Goal: Transaction & Acquisition: Purchase product/service

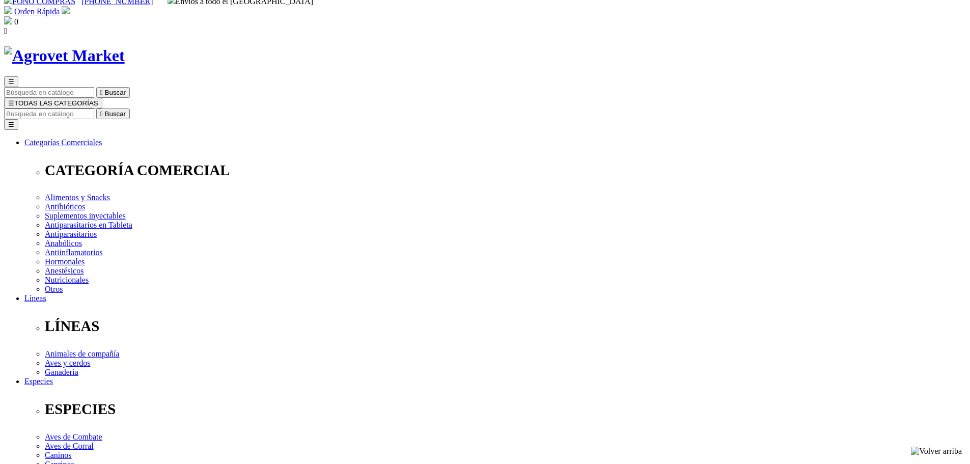
scroll to position [51, 0]
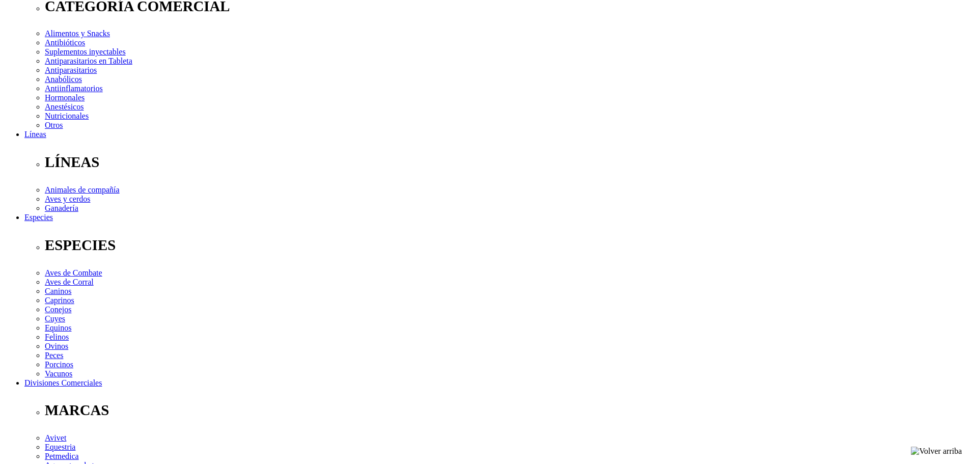
scroll to position [357, 0]
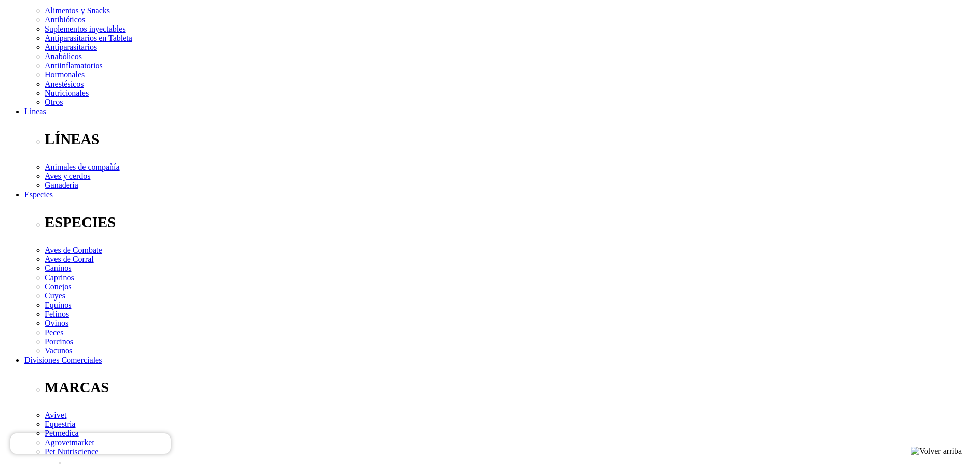
scroll to position [204, 0]
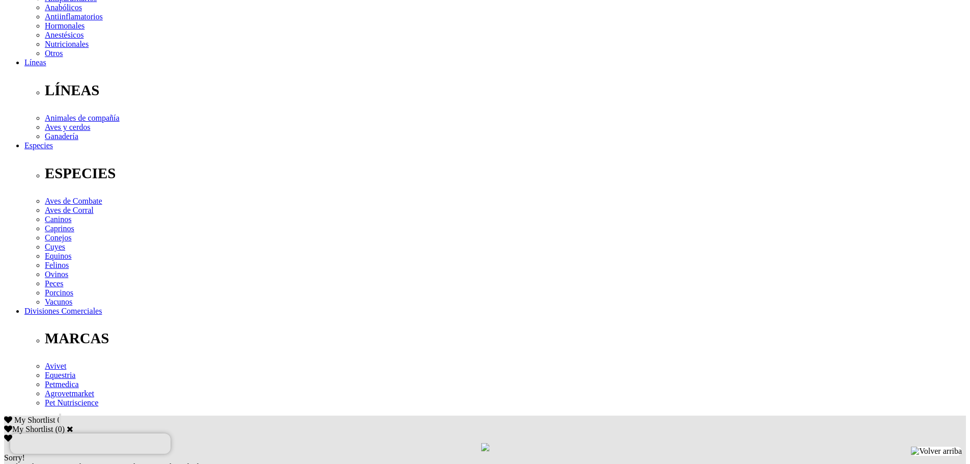
scroll to position [225, 0]
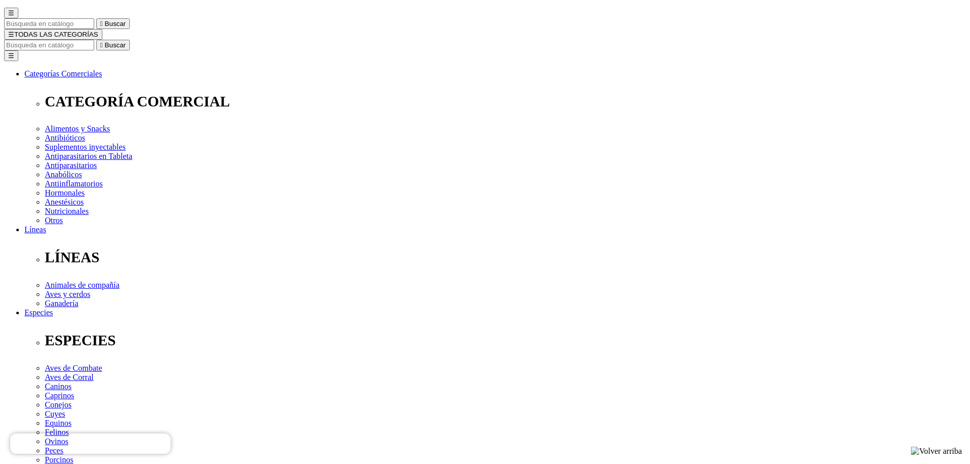
scroll to position [102, 0]
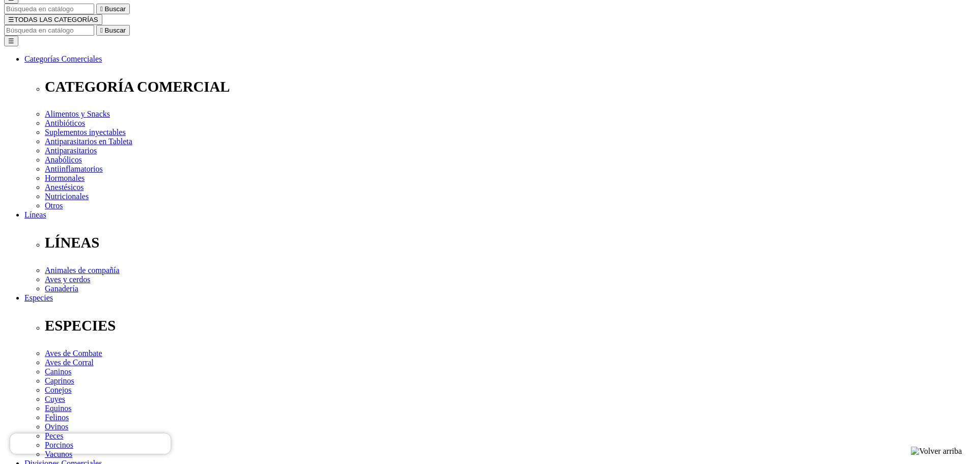
select select "380"
select select "381"
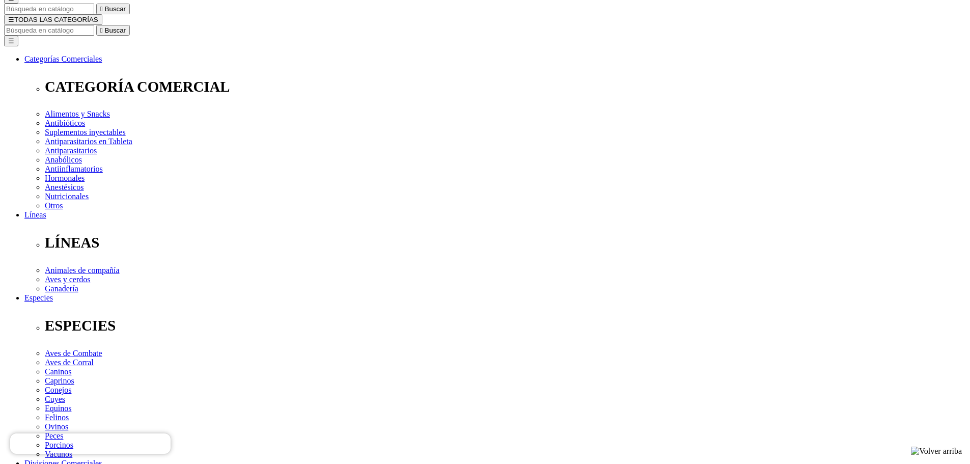
select select "380"
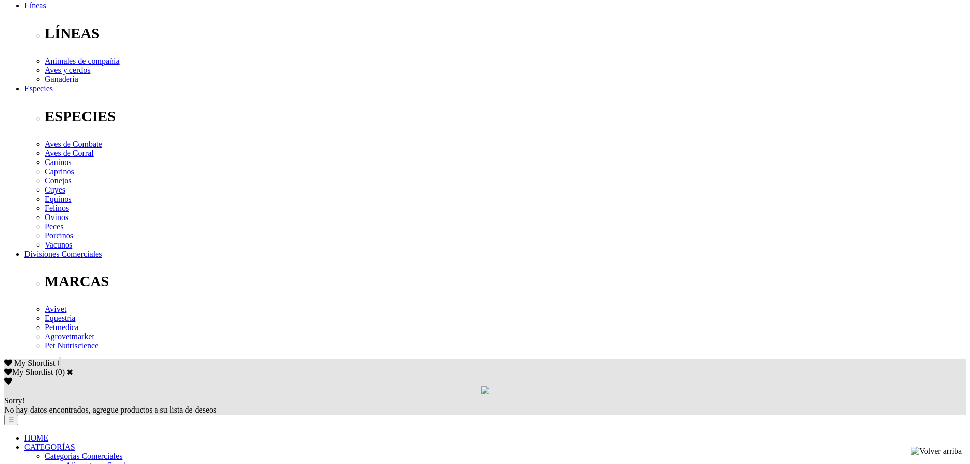
scroll to position [357, 0]
